Goal: Information Seeking & Learning: Learn about a topic

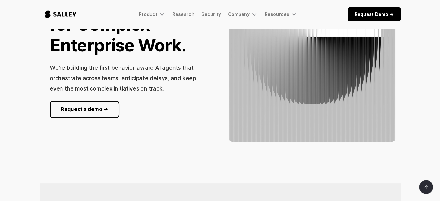
scroll to position [29, 0]
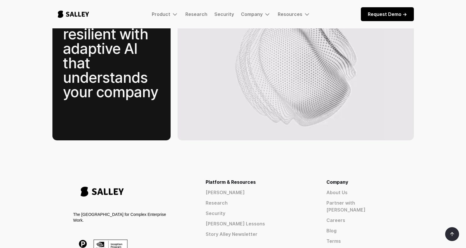
scroll to position [860, 0]
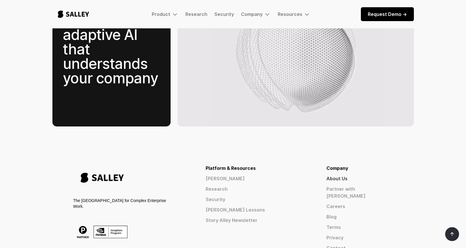
click at [362, 175] on link "About Us" at bounding box center [359, 178] width 67 height 7
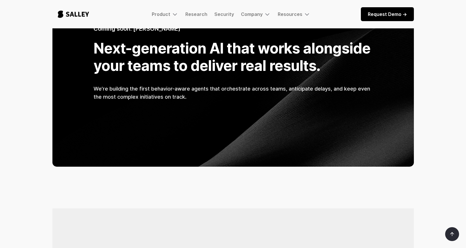
scroll to position [425, 0]
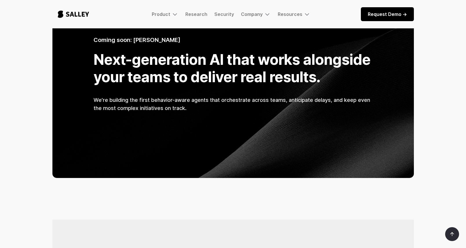
drag, startPoint x: 25, startPoint y: 173, endPoint x: 59, endPoint y: 248, distance: 82.3
click at [25, 173] on body "Product [PERSON_NAME] Coming soon: The AI Nerve Center for Complex Enterprise W…" at bounding box center [233, 169] width 466 height 1188
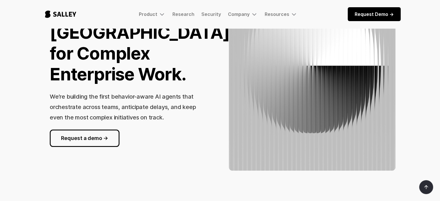
scroll to position [116, 0]
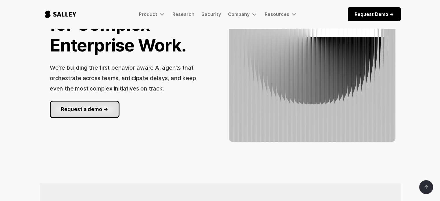
click at [96, 106] on link "Request a demo ->" at bounding box center [85, 109] width 70 height 17
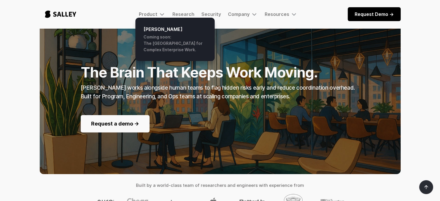
scroll to position [58, 0]
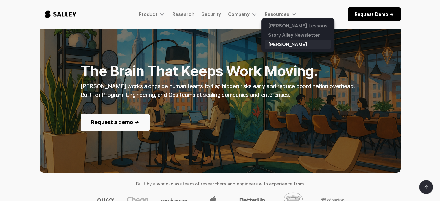
click at [279, 43] on link "[PERSON_NAME]" at bounding box center [298, 44] width 66 height 9
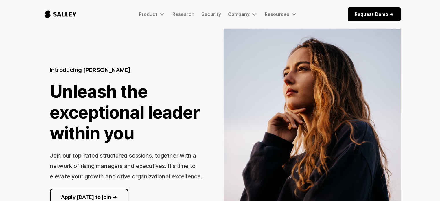
scroll to position [58, 0]
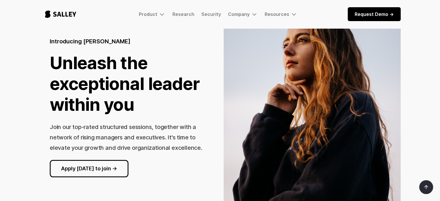
click at [284, 10] on div "Product [PERSON_NAME] Coming soon: The AI Nerve Center for Complex Enterprise W…" at bounding box center [220, 14] width 361 height 19
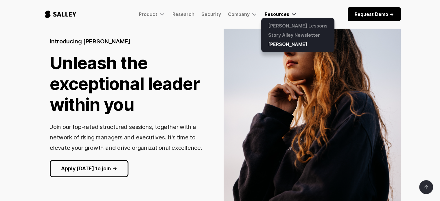
click at [284, 12] on div "Resources" at bounding box center [277, 14] width 25 height 6
click at [286, 34] on link "Story Alley Newsletter" at bounding box center [298, 34] width 66 height 9
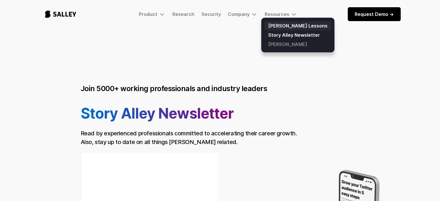
click at [280, 25] on link "[PERSON_NAME] Lessons" at bounding box center [298, 25] width 66 height 9
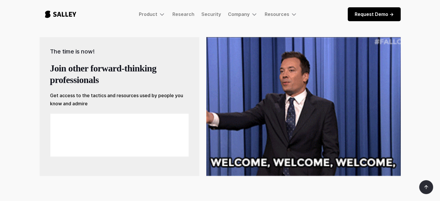
scroll to position [405, 0]
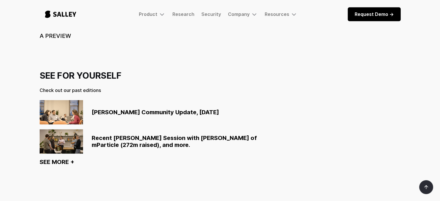
click at [136, 112] on div "Salley Community Update, August 2024" at bounding box center [155, 112] width 127 height 7
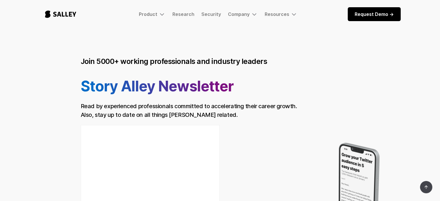
scroll to position [87, 0]
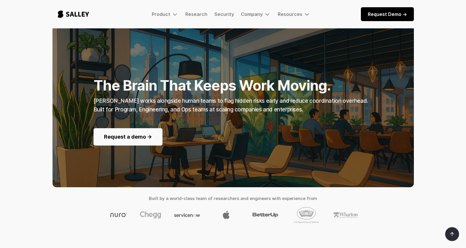
scroll to position [20, 0]
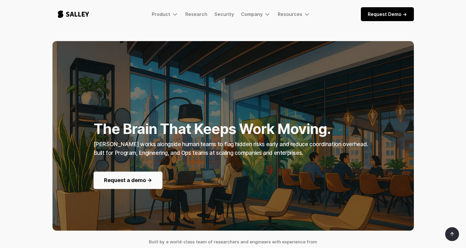
scroll to position [20, 0]
